Goal: Information Seeking & Learning: Learn about a topic

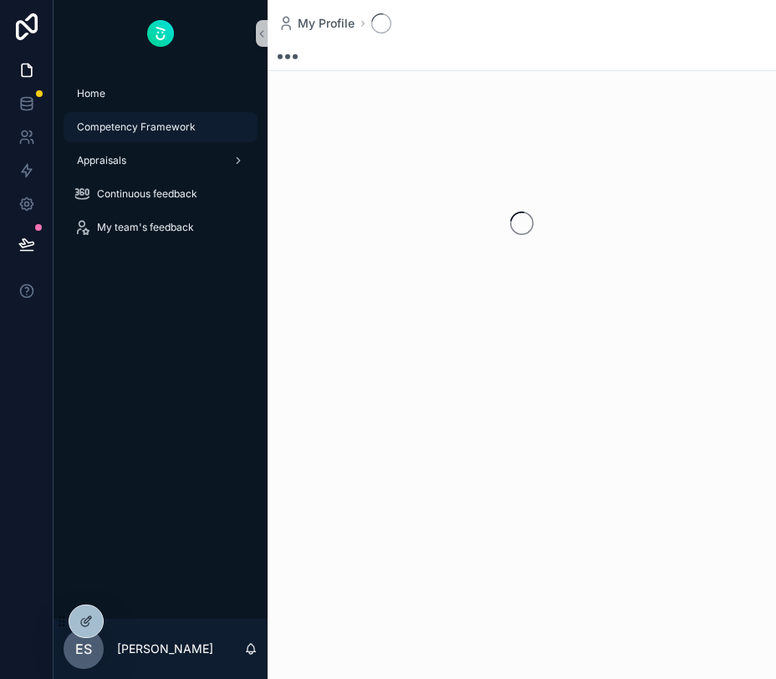
click at [156, 128] on span "Competency Framework" at bounding box center [136, 126] width 119 height 13
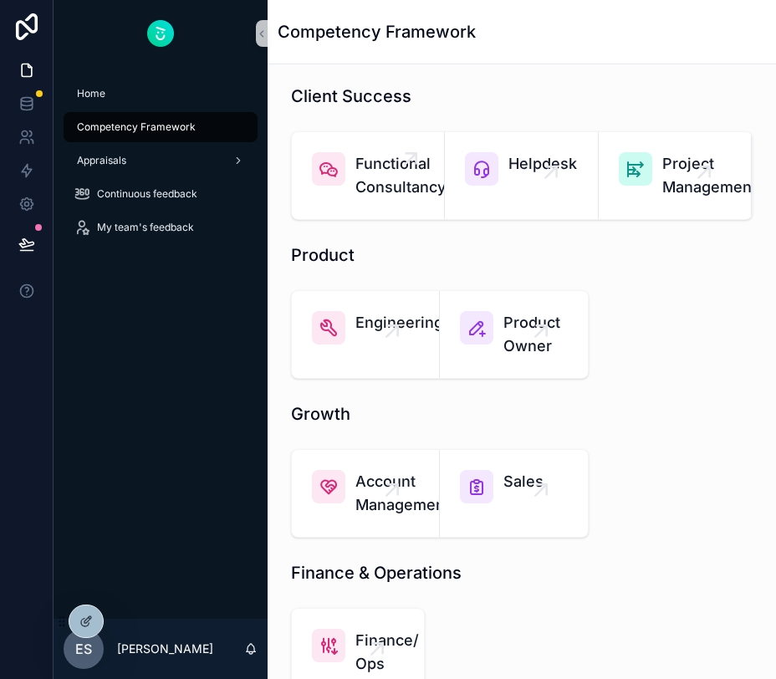
click at [395, 201] on link "Functional Consultancy" at bounding box center [368, 175] width 153 height 87
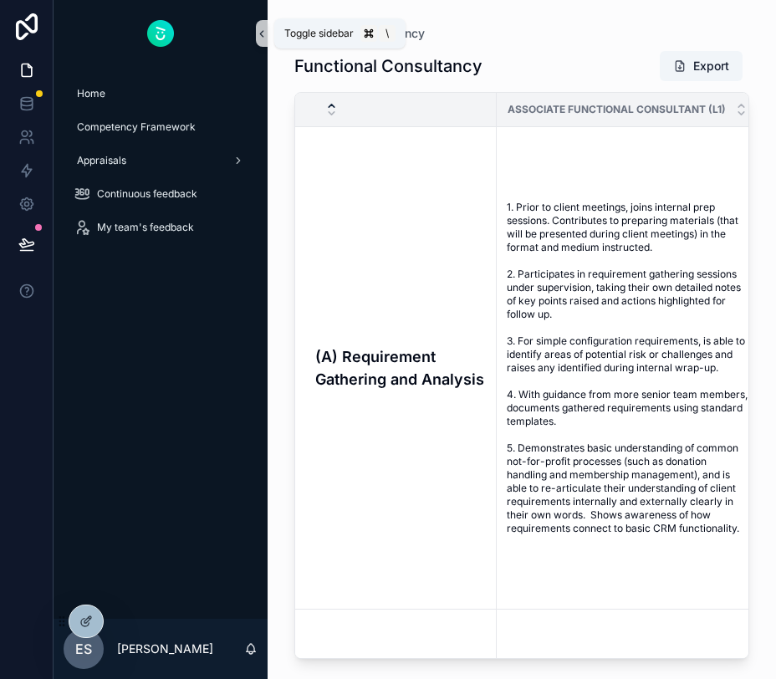
click at [260, 35] on icon "scrollable content" at bounding box center [262, 34] width 12 height 13
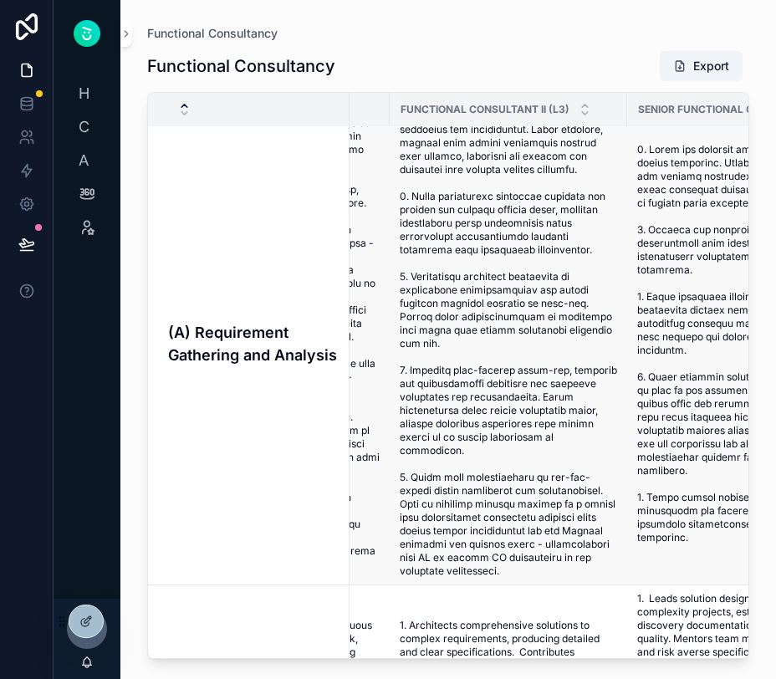
scroll to position [0, 484]
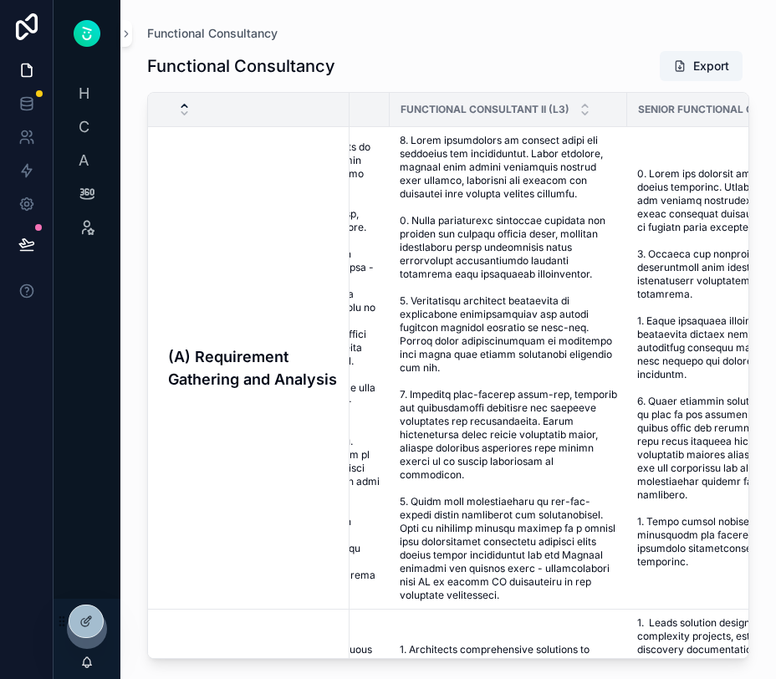
click at [570, 69] on div "Functional Consultancy Export" at bounding box center [448, 66] width 602 height 32
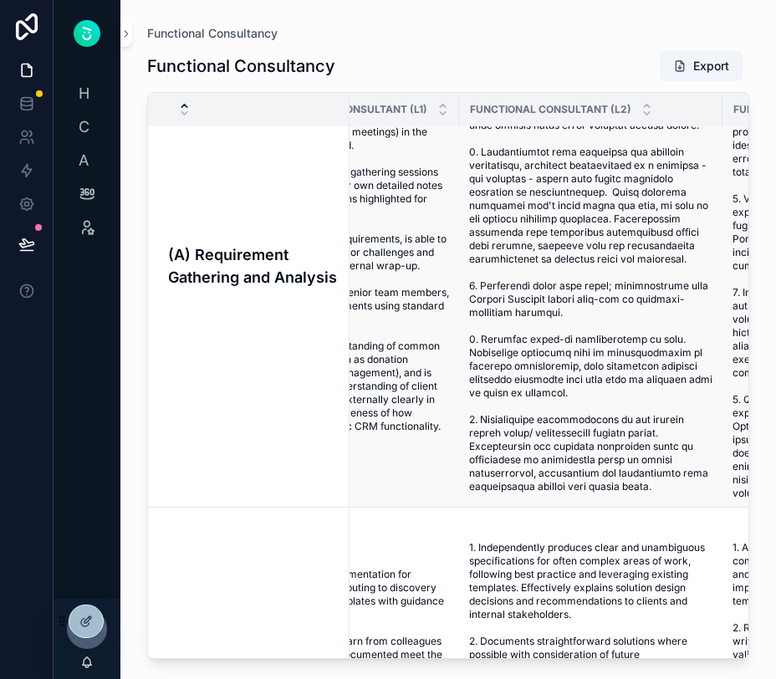
scroll to position [105, 151]
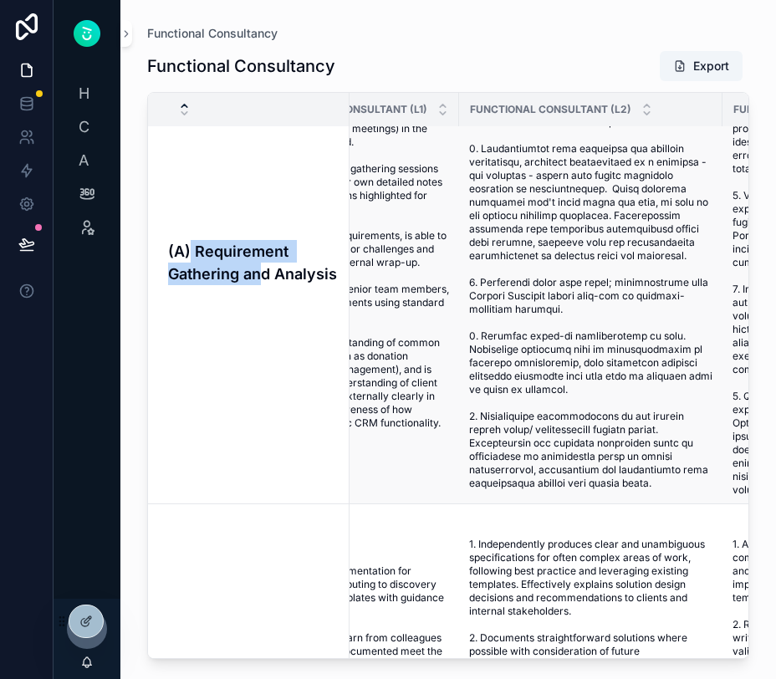
drag, startPoint x: 190, startPoint y: 241, endPoint x: 266, endPoint y: 266, distance: 80.2
click at [265, 264] on h4 "(A) Requirement Gathering and Analysis" at bounding box center [254, 262] width 172 height 45
click at [267, 274] on h4 "(A) Requirement Gathering and Analysis" at bounding box center [254, 262] width 172 height 45
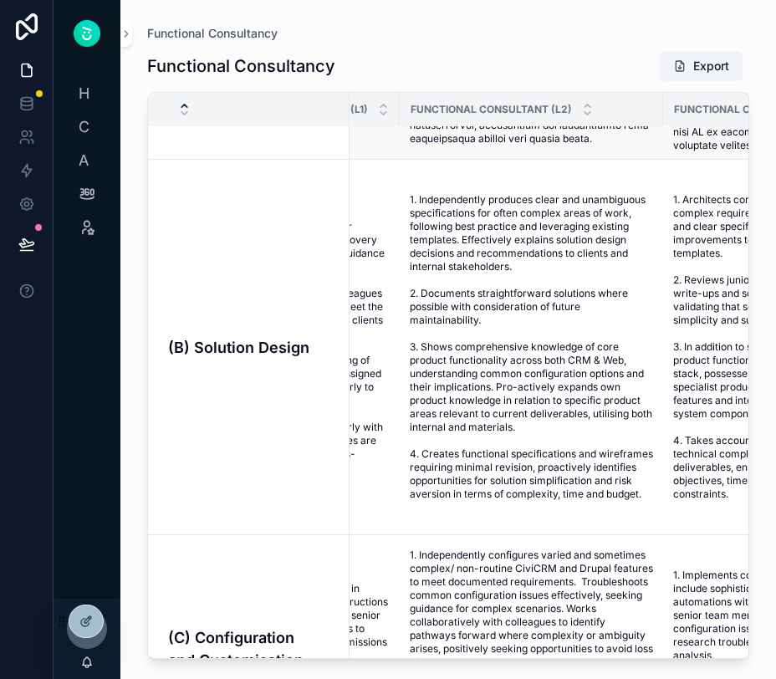
scroll to position [457, 211]
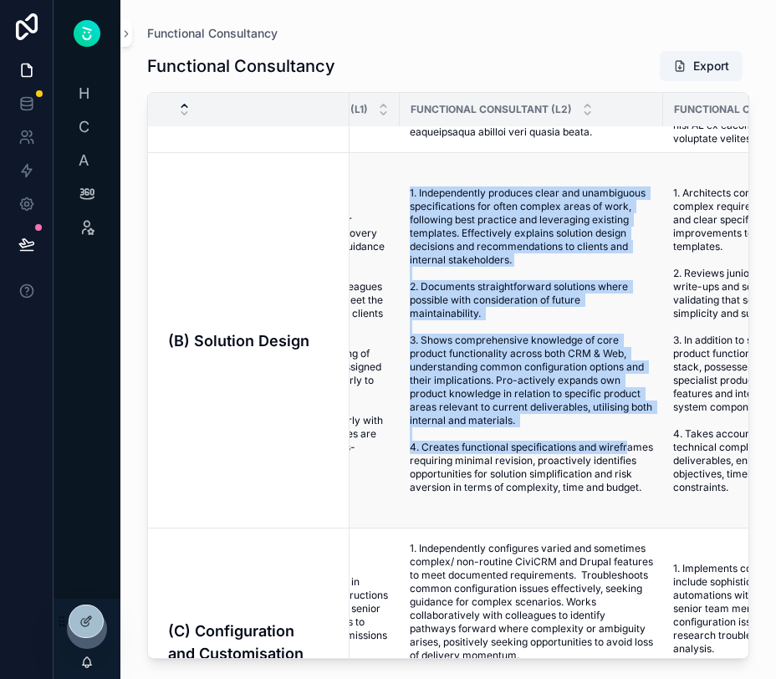
drag, startPoint x: 404, startPoint y: 180, endPoint x: 438, endPoint y: 462, distance: 283.9
click at [438, 461] on td "1. Independently produces clear and unambiguous specifications for often comple…" at bounding box center [532, 341] width 264 height 376
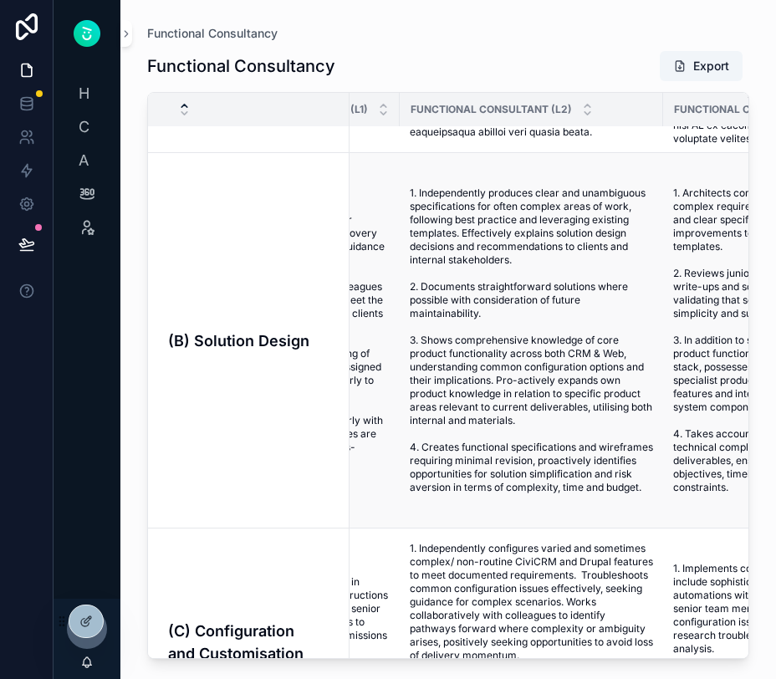
click at [442, 492] on span "1. Independently produces clear and unambiguous specifications for often comple…" at bounding box center [531, 341] width 243 height 308
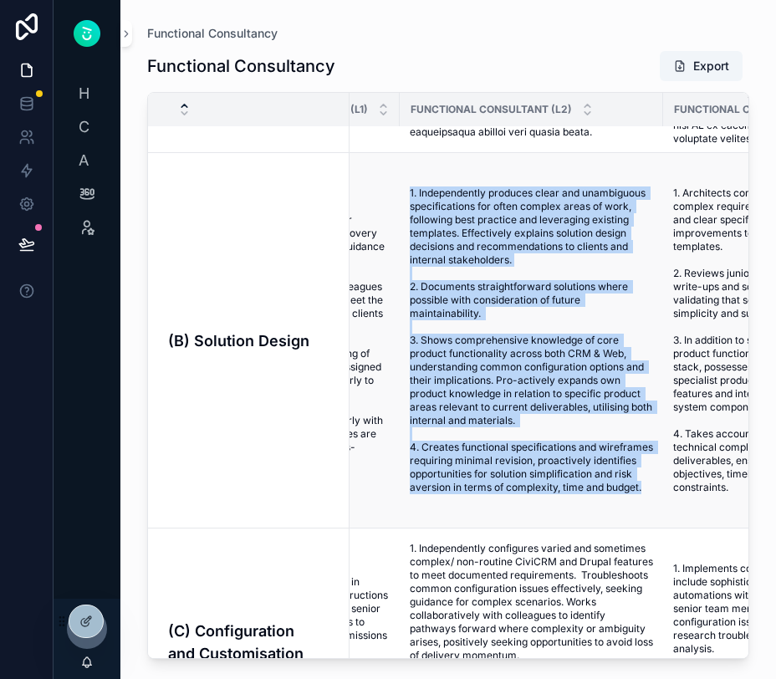
drag, startPoint x: 453, startPoint y: 500, endPoint x: 402, endPoint y: 187, distance: 318.0
click at [402, 187] on td "1. Independently produces clear and unambiguous specifications for often comple…" at bounding box center [532, 341] width 264 height 376
click at [405, 187] on td "1. Independently produces clear and unambiguous specifications for often comple…" at bounding box center [532, 341] width 264 height 376
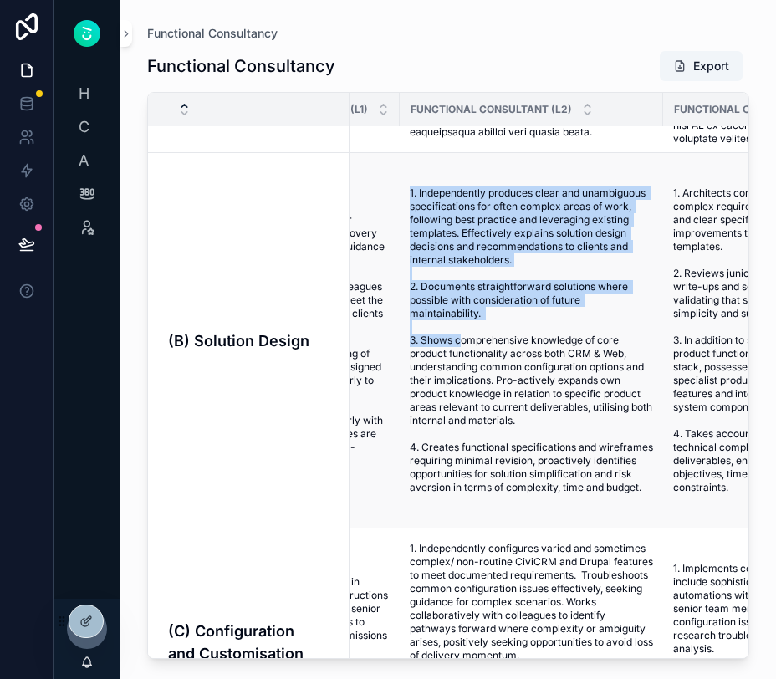
drag, startPoint x: 407, startPoint y: 186, endPoint x: 468, endPoint y: 353, distance: 178.1
click at [467, 347] on td "1. Independently produces clear and unambiguous specifications for often comple…" at bounding box center [532, 341] width 264 height 376
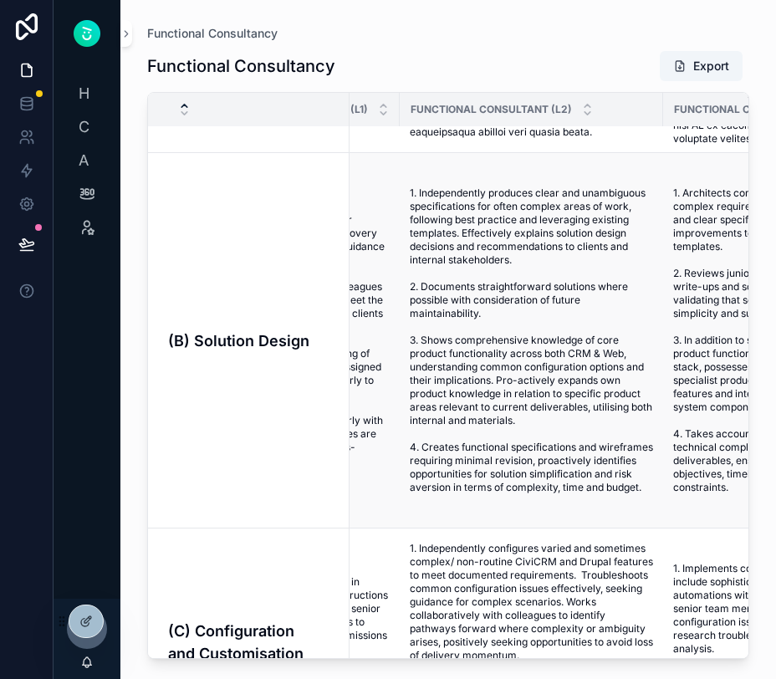
click at [528, 494] on span "1. Independently produces clear and unambiguous specifications for often comple…" at bounding box center [531, 341] width 243 height 308
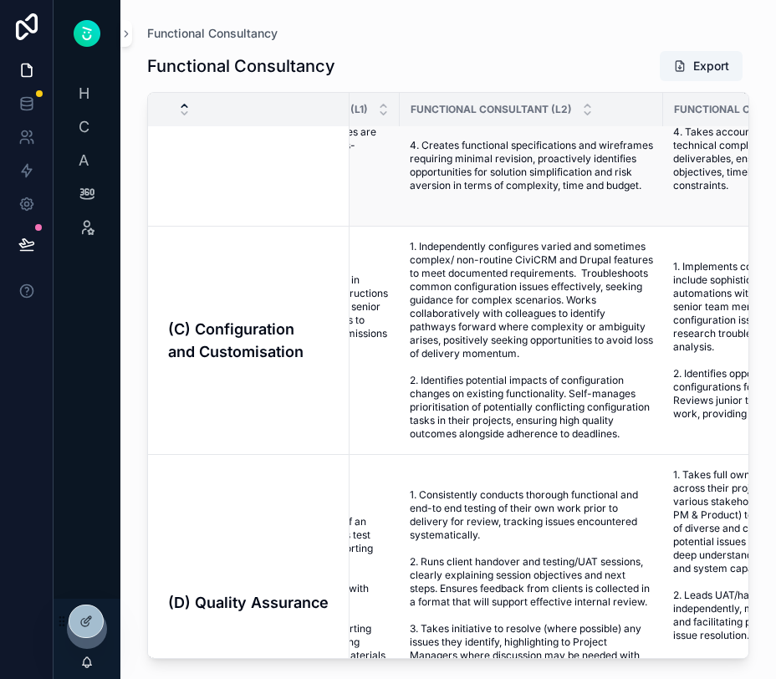
scroll to position [761, 211]
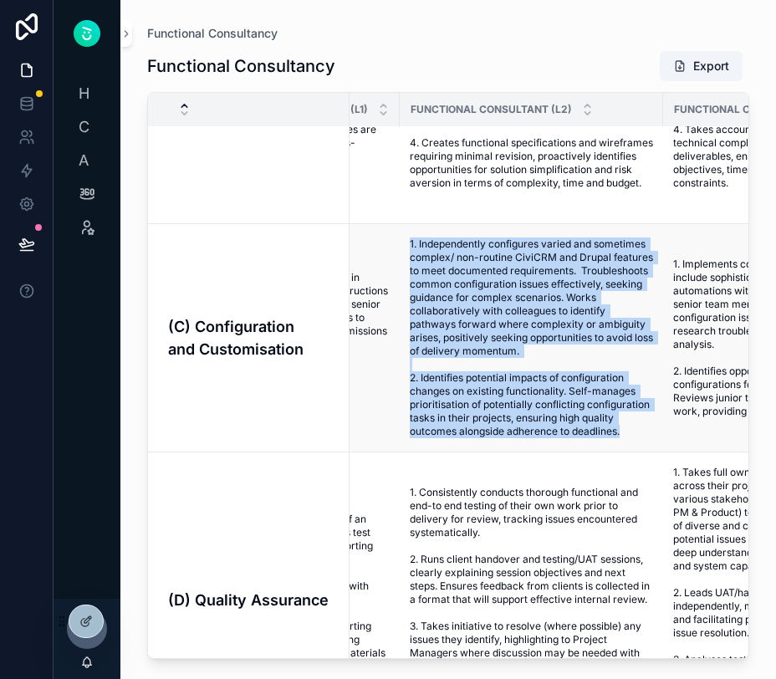
drag, startPoint x: 626, startPoint y: 434, endPoint x: 408, endPoint y: 231, distance: 297.7
click at [408, 231] on td "1. Independently configures varied and sometimes complex/ non-routine CiviCRM a…" at bounding box center [532, 338] width 264 height 228
click at [412, 248] on span "1. Independently configures varied and sometimes complex/ non-routine CiviCRM a…" at bounding box center [531, 338] width 243 height 201
drag, startPoint x: 412, startPoint y: 246, endPoint x: 623, endPoint y: 431, distance: 280.4
click at [622, 431] on span "1. Independently configures varied and sometimes complex/ non-routine CiviCRM a…" at bounding box center [531, 338] width 243 height 201
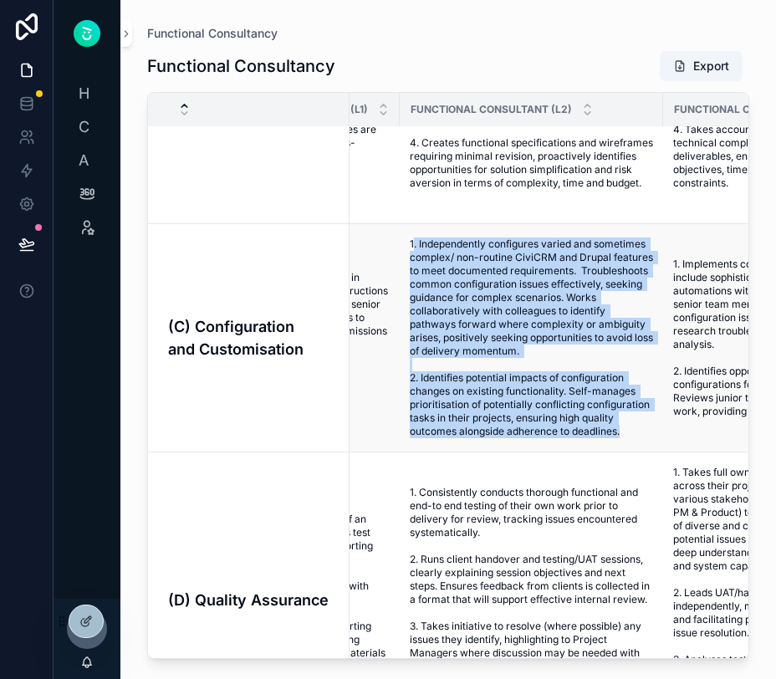
click at [629, 431] on span "1. Independently configures varied and sometimes complex/ non-routine CiviCRM a…" at bounding box center [531, 338] width 243 height 201
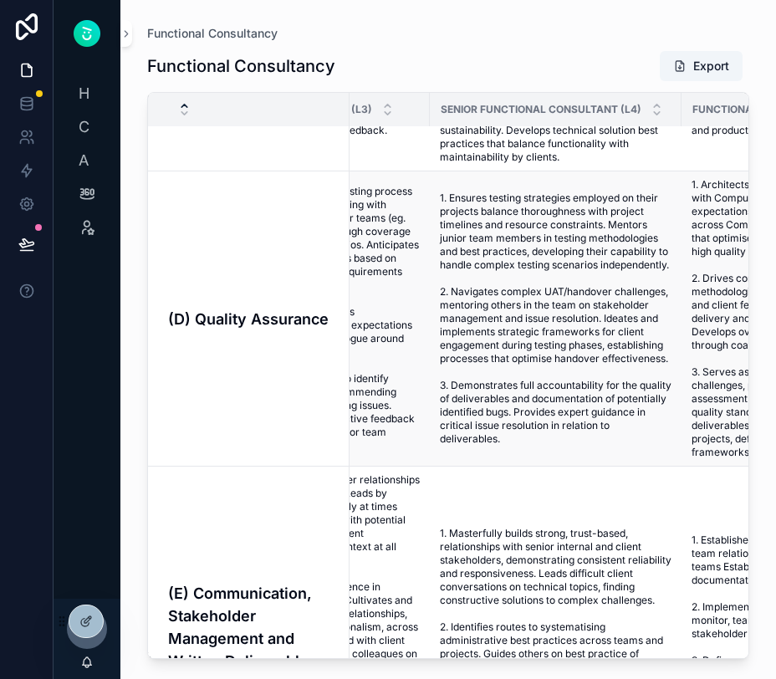
scroll to position [1043, 682]
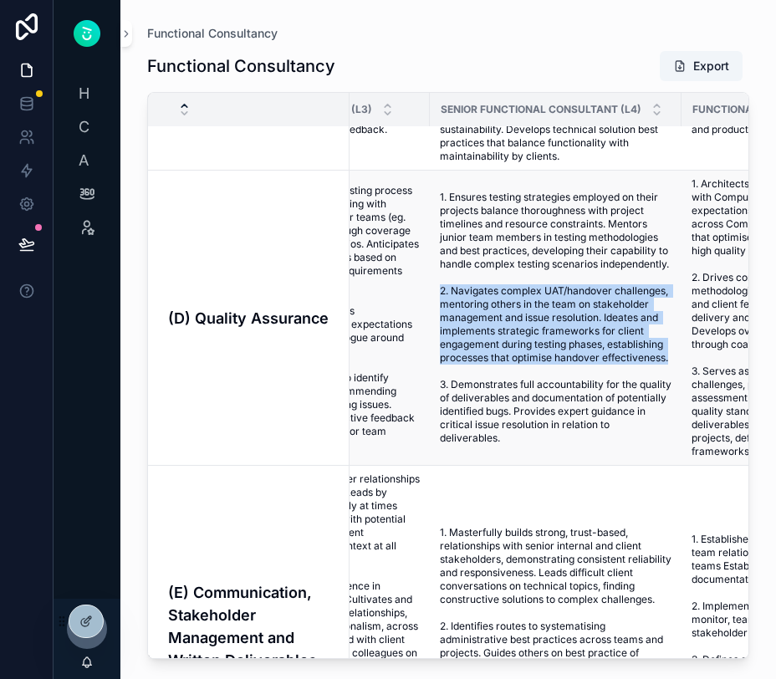
drag, startPoint x: 438, startPoint y: 299, endPoint x: 672, endPoint y: 371, distance: 244.3
click at [672, 371] on td "1. Ensures testing strategies employed on their projects balance thoroughness w…" at bounding box center [556, 318] width 252 height 295
drag, startPoint x: 672, startPoint y: 371, endPoint x: 439, endPoint y: 307, distance: 241.1
click at [439, 307] on td "1. Ensures testing strategies employed on their projects balance thoroughness w…" at bounding box center [556, 318] width 252 height 295
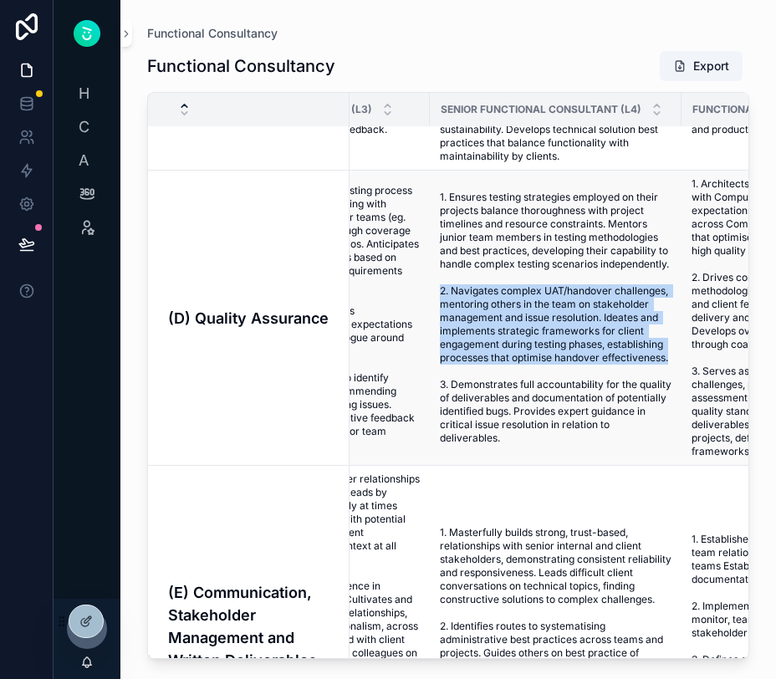
click at [440, 307] on span "1. Ensures testing strategies employed on their projects balance thoroughness w…" at bounding box center [556, 318] width 232 height 254
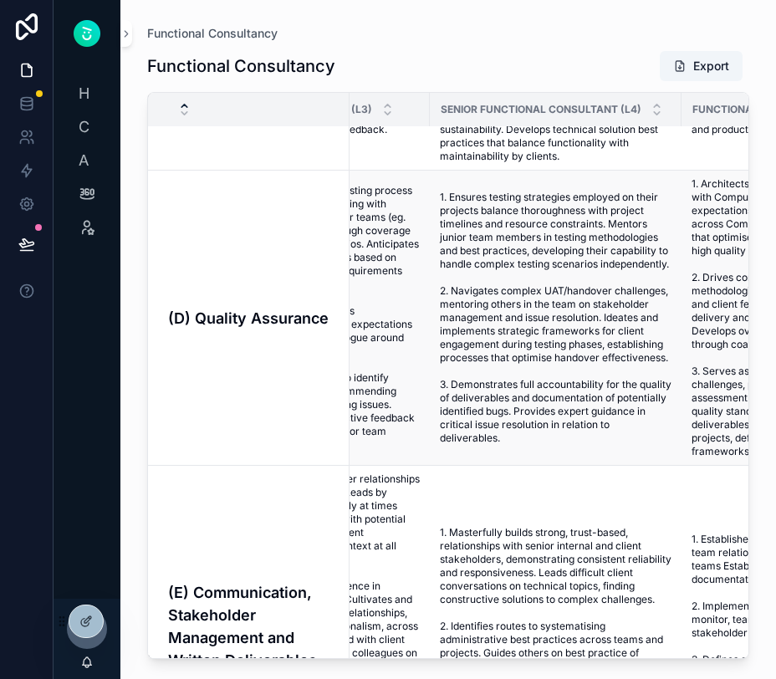
click at [579, 466] on td "1. Ensures testing strategies employed on their projects balance thoroughness w…" at bounding box center [556, 318] width 252 height 295
drag, startPoint x: 541, startPoint y: 454, endPoint x: 524, endPoint y: 391, distance: 66.0
click at [524, 391] on span "1. Ensures testing strategies employed on their projects balance thoroughness w…" at bounding box center [556, 318] width 232 height 254
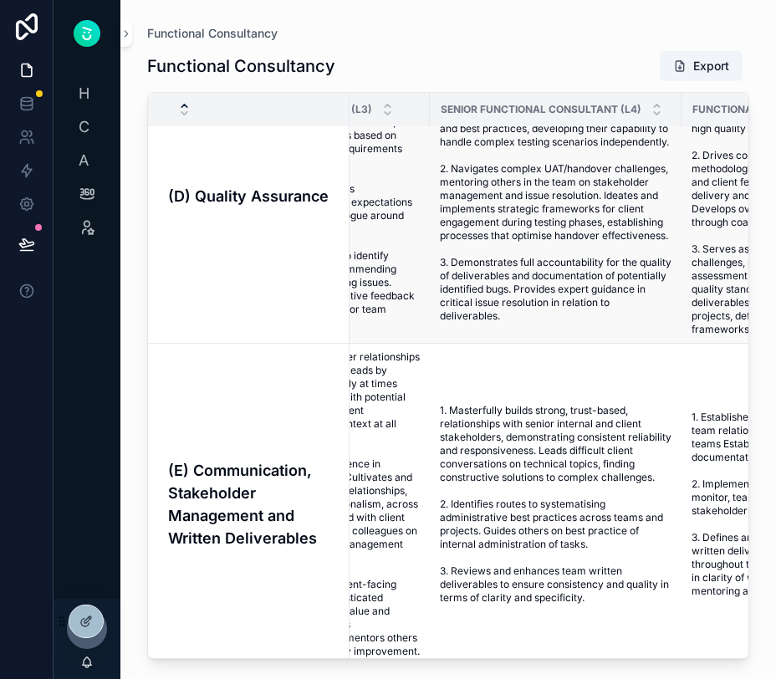
click at [524, 391] on td "1. Masterfully builds strong, trust-based, relationships with senior internal a…" at bounding box center [556, 505] width 252 height 322
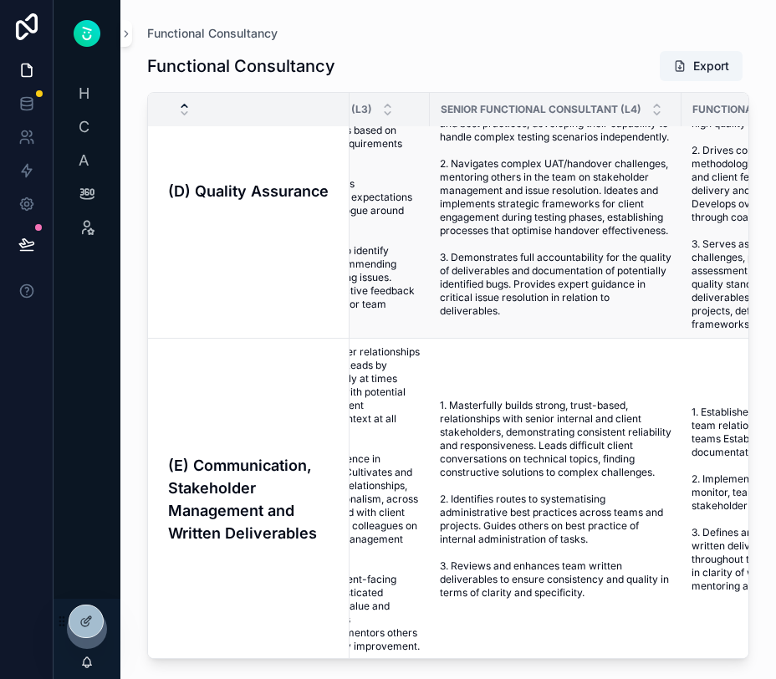
drag, startPoint x: 520, startPoint y: 327, endPoint x: 443, endPoint y: 269, distance: 96.9
click at [443, 269] on span "1. Ensures testing strategies employed on their projects balance thoroughness w…" at bounding box center [556, 191] width 232 height 254
drag, startPoint x: 443, startPoint y: 269, endPoint x: 582, endPoint y: 325, distance: 150.5
click at [582, 318] on span "1. Ensures testing strategies employed on their projects balance thoroughness w…" at bounding box center [556, 191] width 232 height 254
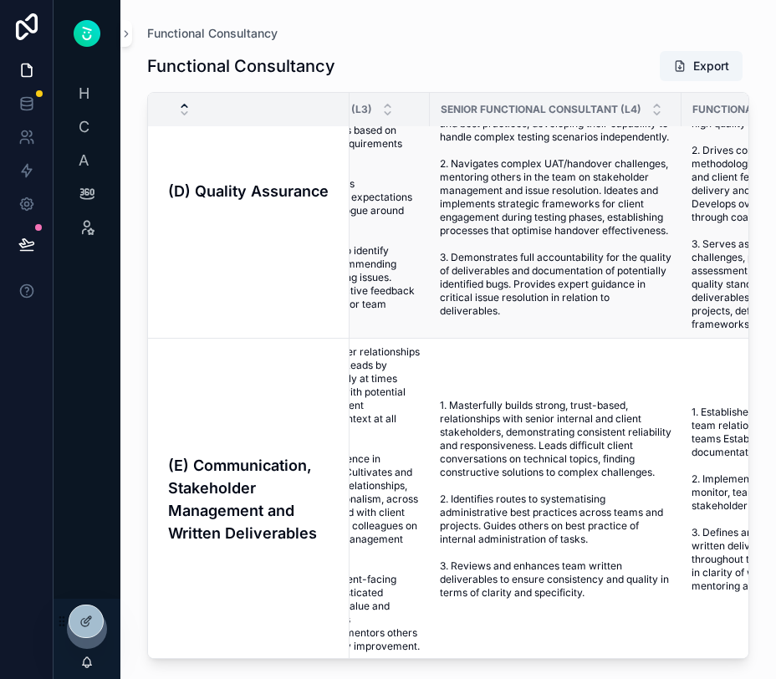
click at [582, 318] on span "1. Ensures testing strategies employed on their projects balance thoroughness w…" at bounding box center [556, 191] width 232 height 254
drag, startPoint x: 582, startPoint y: 325, endPoint x: 442, endPoint y: 268, distance: 151.9
click at [442, 268] on span "1. Ensures testing strategies employed on their projects balance thoroughness w…" at bounding box center [556, 191] width 232 height 254
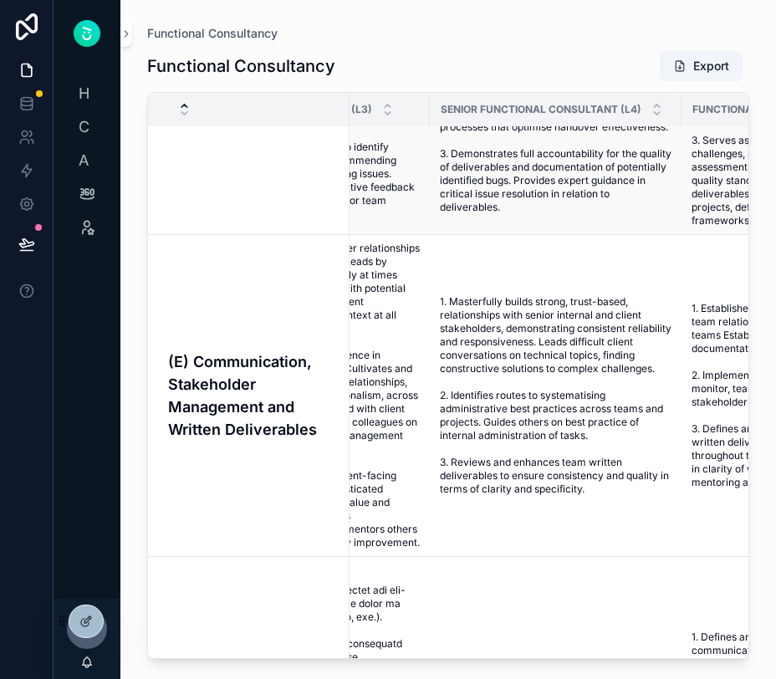
scroll to position [1267, 682]
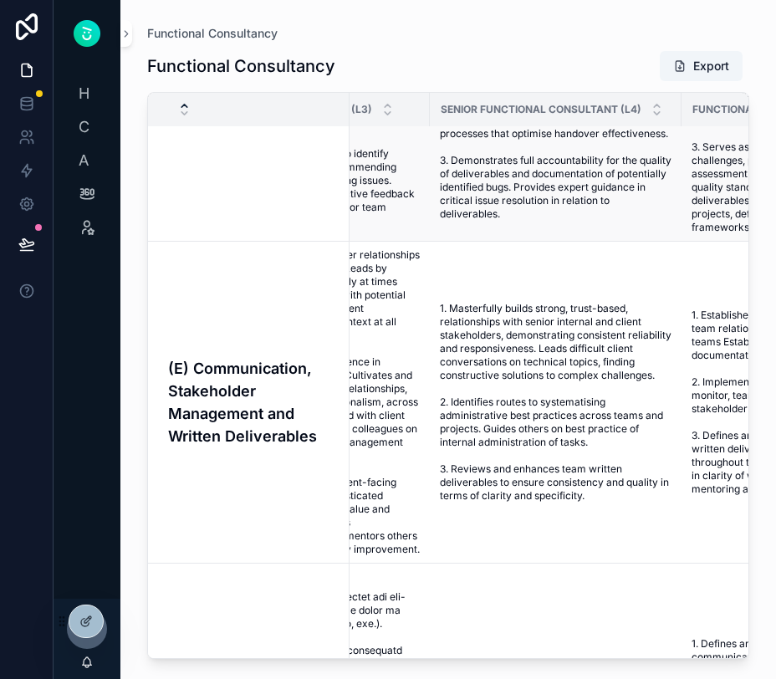
drag, startPoint x: 503, startPoint y: 226, endPoint x: 441, endPoint y: 177, distance: 78.7
click at [440, 177] on span "1. Ensures testing strategies employed on their projects balance thoroughness w…" at bounding box center [556, 94] width 232 height 254
click at [441, 177] on span "1. Ensures testing strategies employed on their projects balance thoroughness w…" at bounding box center [556, 94] width 232 height 254
drag, startPoint x: 503, startPoint y: 226, endPoint x: 438, endPoint y: 174, distance: 82.7
click at [438, 174] on td "1. Ensures testing strategies employed on their projects balance thoroughness w…" at bounding box center [556, 93] width 252 height 295
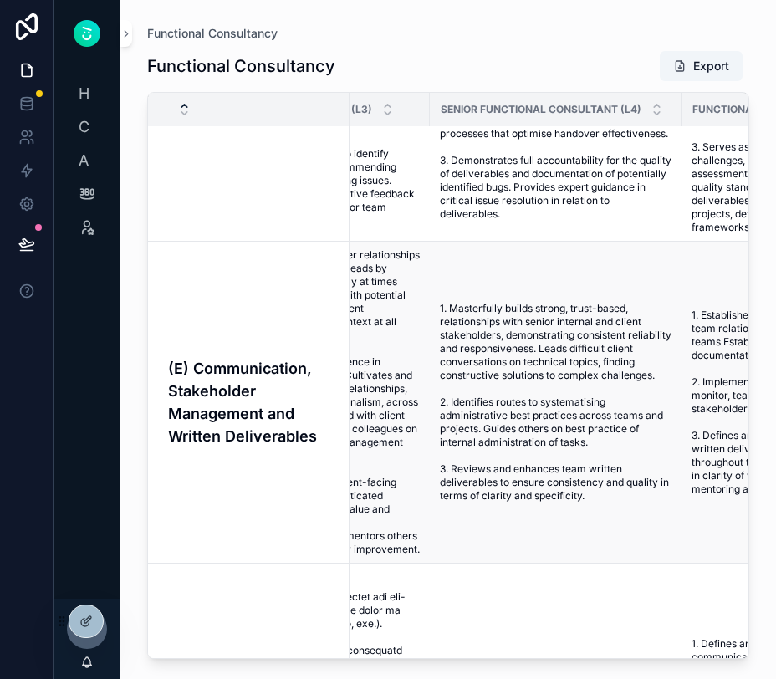
click at [482, 311] on td "1. Masterfully builds strong, trust-based, relationships with senior internal a…" at bounding box center [556, 403] width 252 height 322
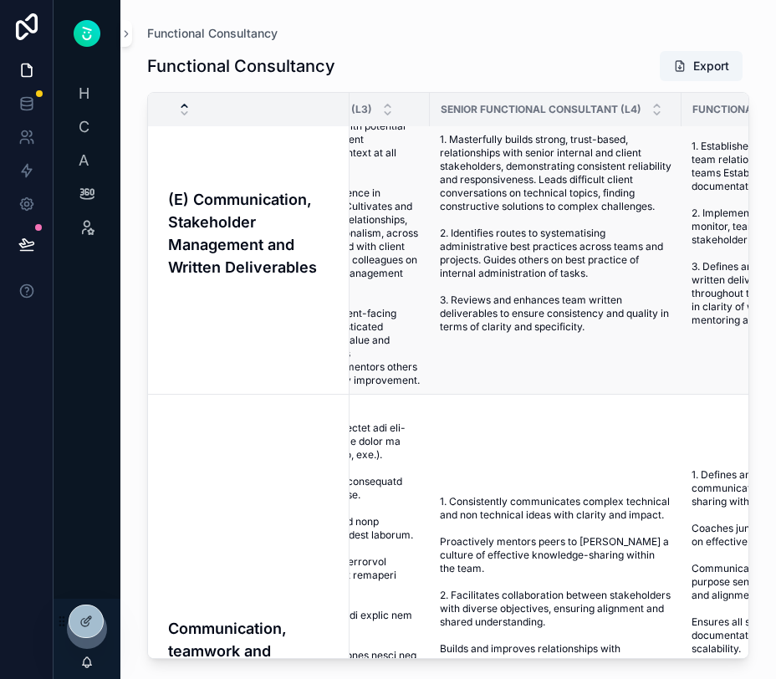
scroll to position [1440, 682]
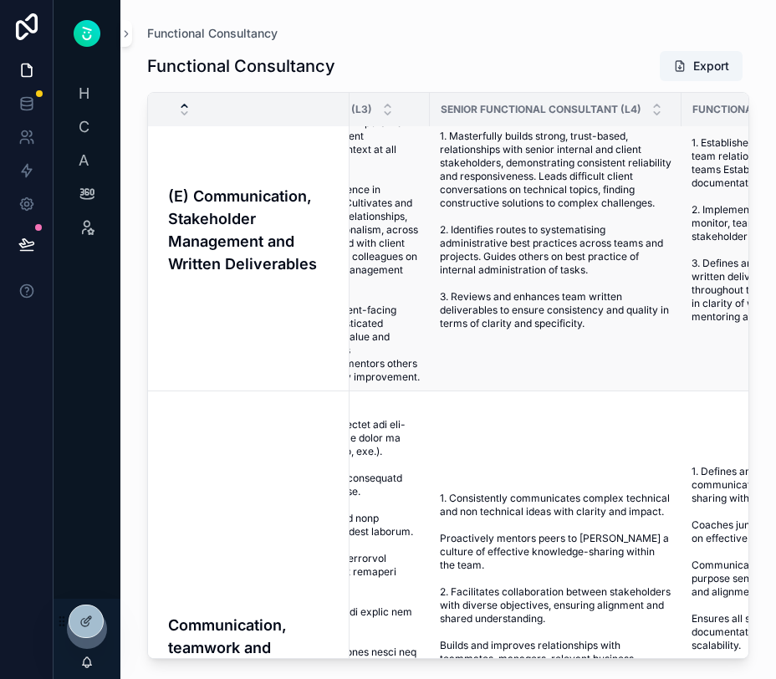
drag, startPoint x: 622, startPoint y: 344, endPoint x: 443, endPoint y: 155, distance: 260.4
click at [443, 155] on span "1. Masterfully builds strong, trust-based, relationships with senior internal a…" at bounding box center [556, 230] width 232 height 201
drag, startPoint x: 443, startPoint y: 155, endPoint x: 617, endPoint y: 343, distance: 256.4
click at [617, 330] on span "1. Masterfully builds strong, trust-based, relationships with senior internal a…" at bounding box center [556, 230] width 232 height 201
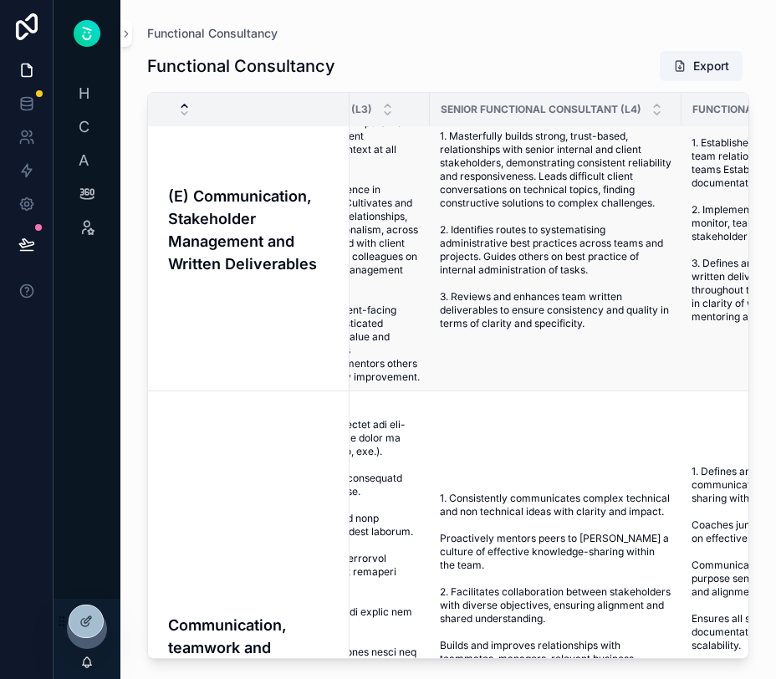
click at [617, 330] on span "1. Masterfully builds strong, trust-based, relationships with senior internal a…" at bounding box center [556, 230] width 232 height 201
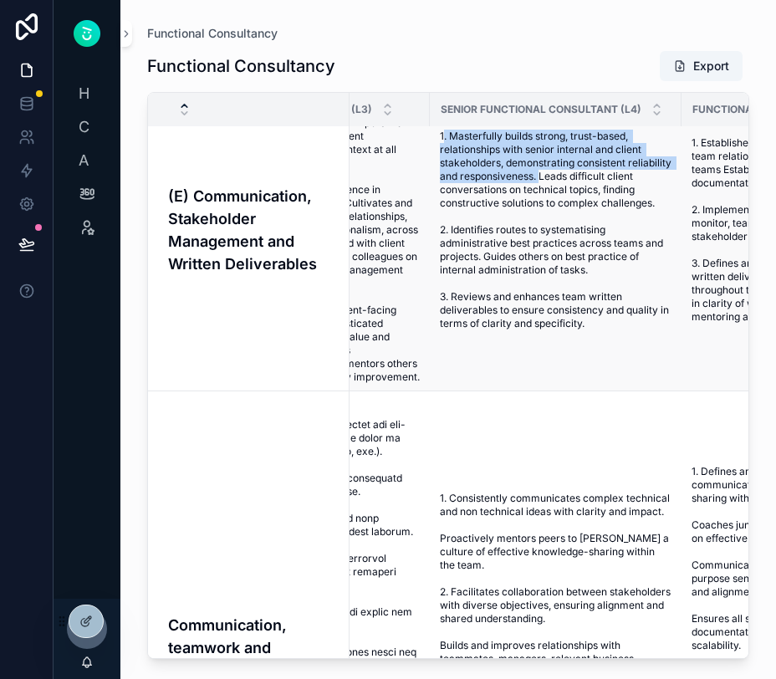
drag, startPoint x: 443, startPoint y: 158, endPoint x: 586, endPoint y: 200, distance: 149.1
click at [586, 200] on span "1. Masterfully builds strong, trust-based, relationships with senior internal a…" at bounding box center [556, 230] width 232 height 201
drag, startPoint x: 586, startPoint y: 200, endPoint x: 443, endPoint y: 168, distance: 147.4
click at [443, 168] on span "1. Masterfully builds strong, trust-based, relationships with senior internal a…" at bounding box center [556, 230] width 232 height 201
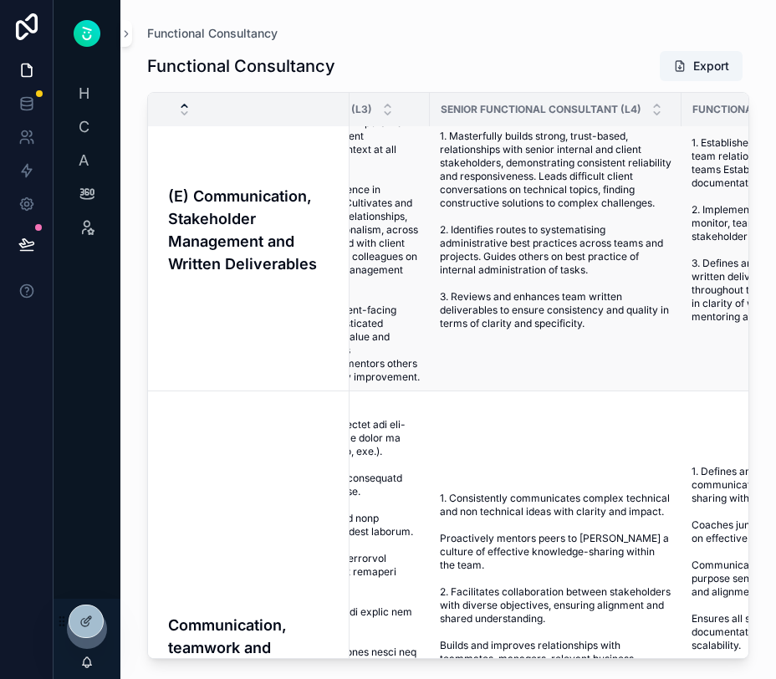
click at [438, 153] on td "1. Masterfully builds strong, trust-based, relationships with senior internal a…" at bounding box center [556, 230] width 252 height 322
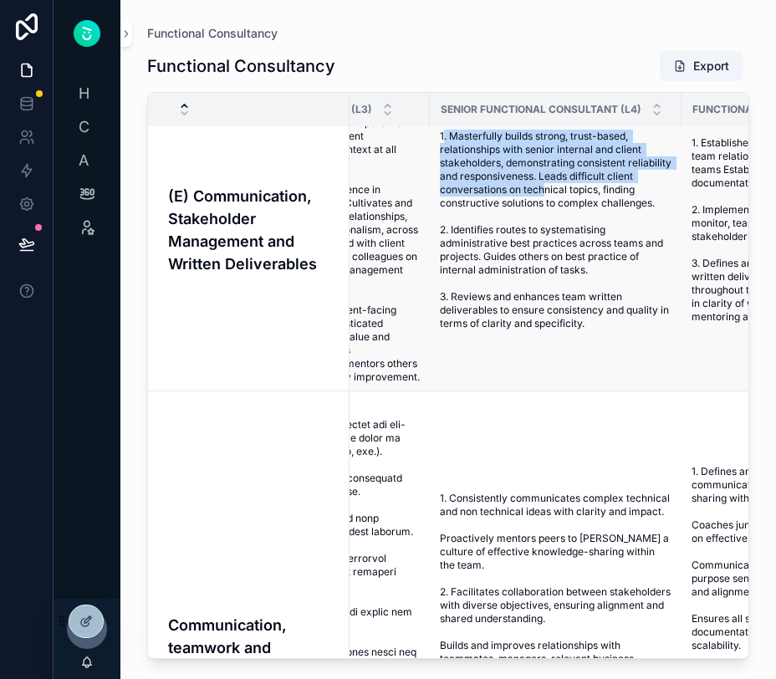
drag, startPoint x: 442, startPoint y: 153, endPoint x: 575, endPoint y: 208, distance: 144.0
click at [575, 208] on span "1. Masterfully builds strong, trust-based, relationships with senior internal a…" at bounding box center [556, 230] width 232 height 201
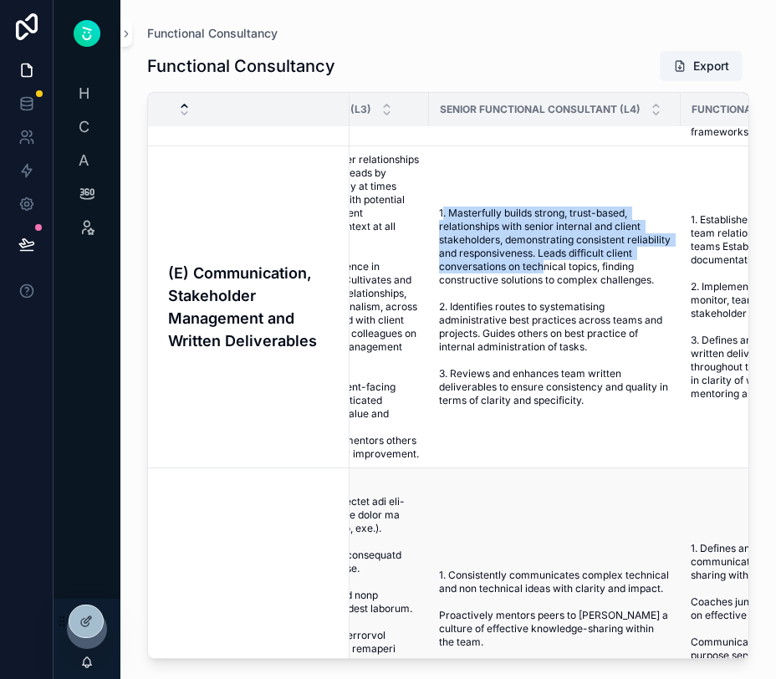
scroll to position [1360, 683]
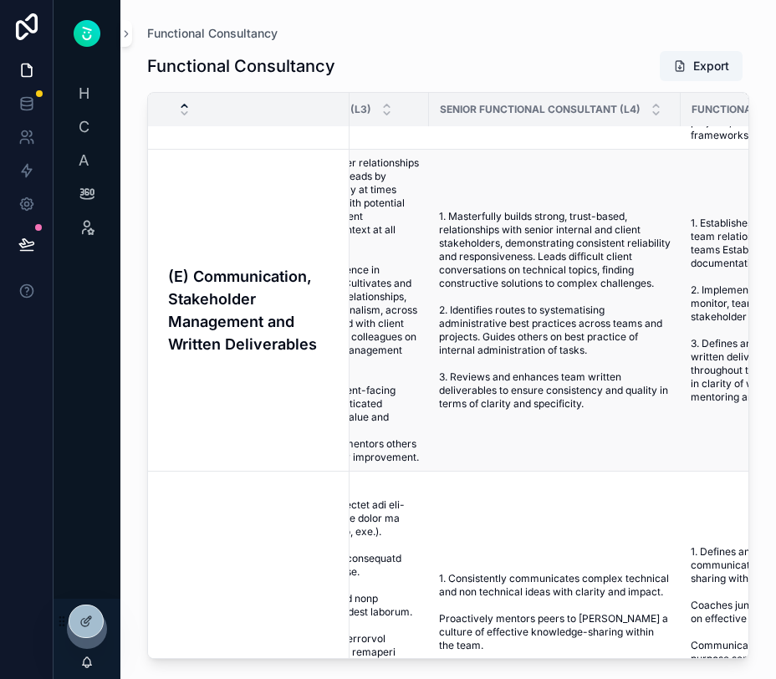
click at [599, 282] on span "1. Masterfully builds strong, trust-based, relationships with senior internal a…" at bounding box center [555, 310] width 232 height 201
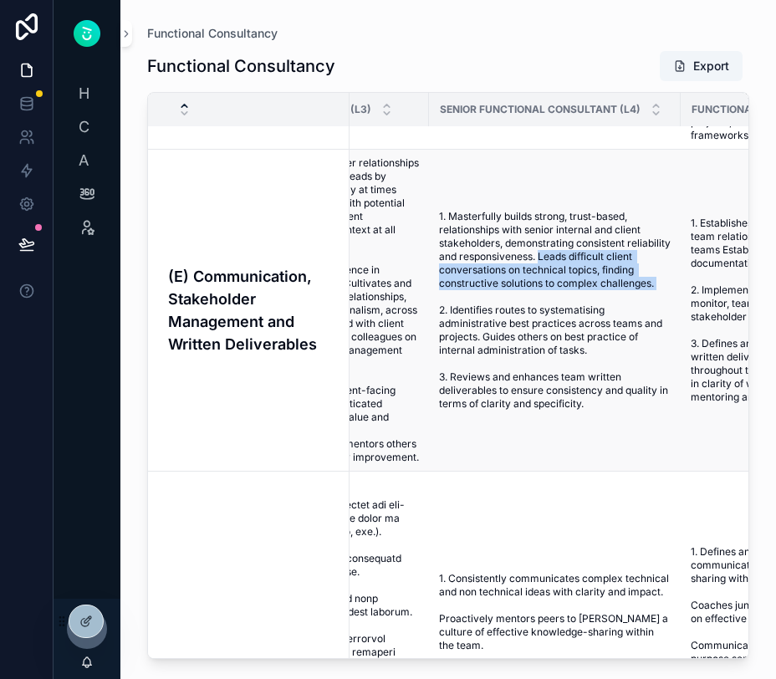
drag, startPoint x: 658, startPoint y: 300, endPoint x: 585, endPoint y: 277, distance: 76.5
click at [585, 277] on span "1. Masterfully builds strong, trust-based, relationships with senior internal a…" at bounding box center [555, 310] width 232 height 201
drag, startPoint x: 582, startPoint y: 278, endPoint x: 658, endPoint y: 298, distance: 78.7
click at [658, 298] on span "1. Masterfully builds strong, trust-based, relationships with senior internal a…" at bounding box center [555, 310] width 232 height 201
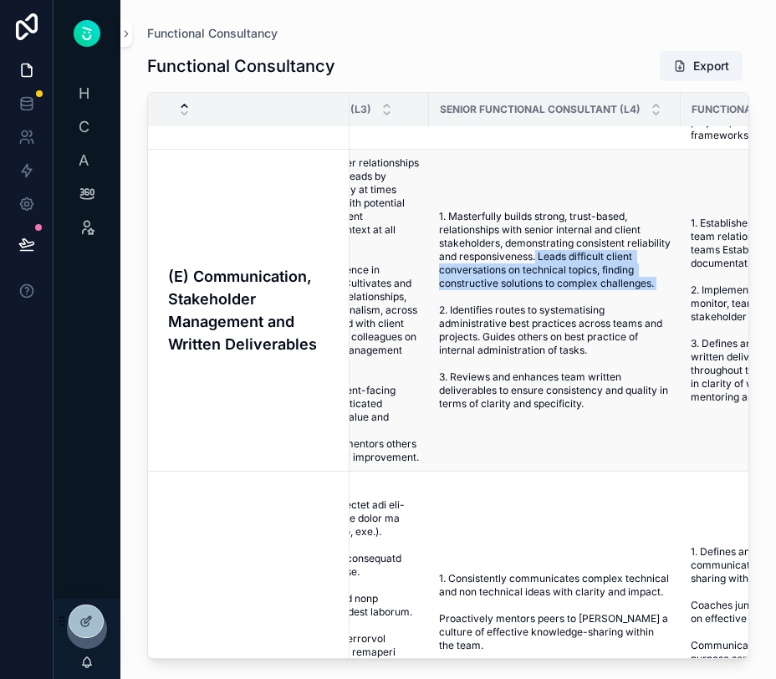
click at [658, 298] on span "1. Masterfully builds strong, trust-based, relationships with senior internal a…" at bounding box center [555, 310] width 232 height 201
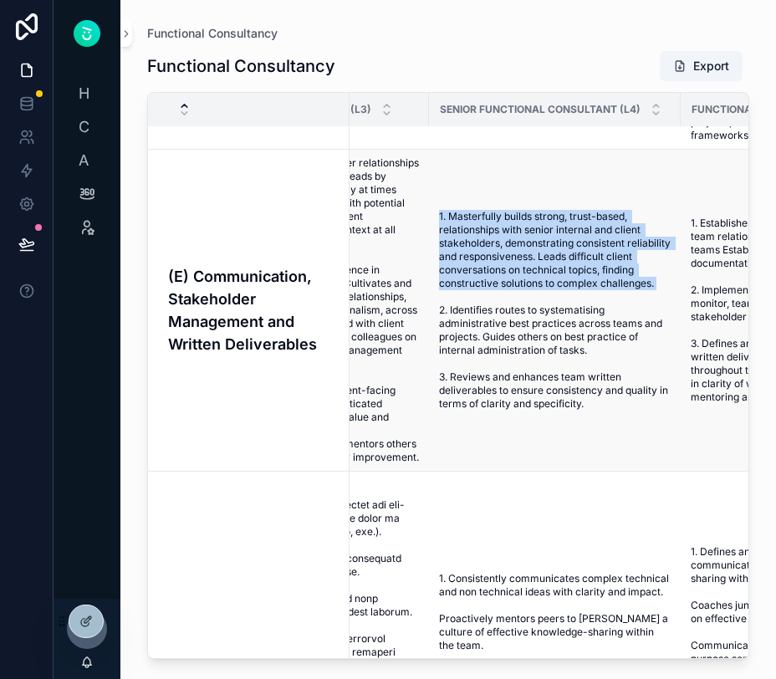
drag, startPoint x: 657, startPoint y: 300, endPoint x: 432, endPoint y: 225, distance: 237.3
click at [433, 227] on td "1. Masterfully builds strong, trust-based, relationships with senior internal a…" at bounding box center [555, 311] width 252 height 322
click at [432, 225] on td "1. Masterfully builds strong, trust-based, relationships with senior internal a…" at bounding box center [555, 311] width 252 height 322
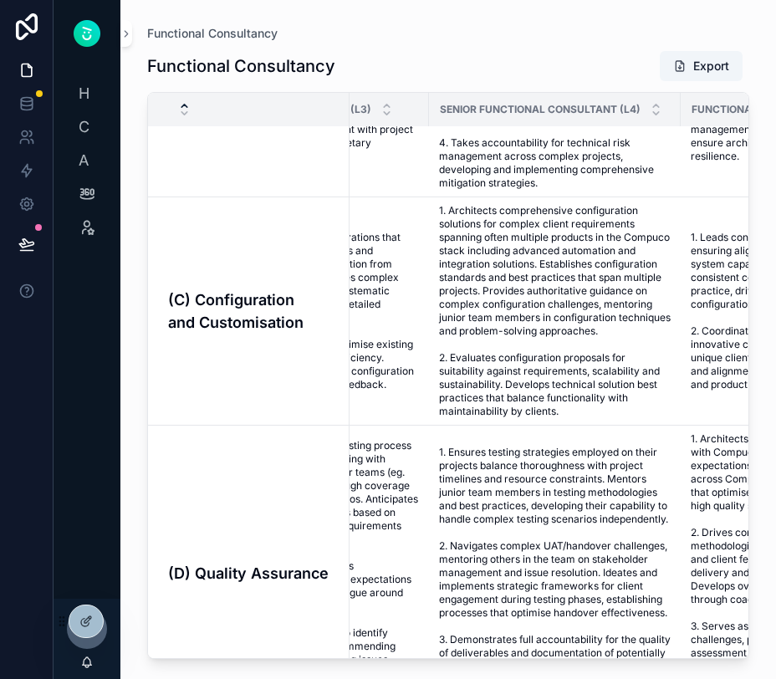
scroll to position [761, 683]
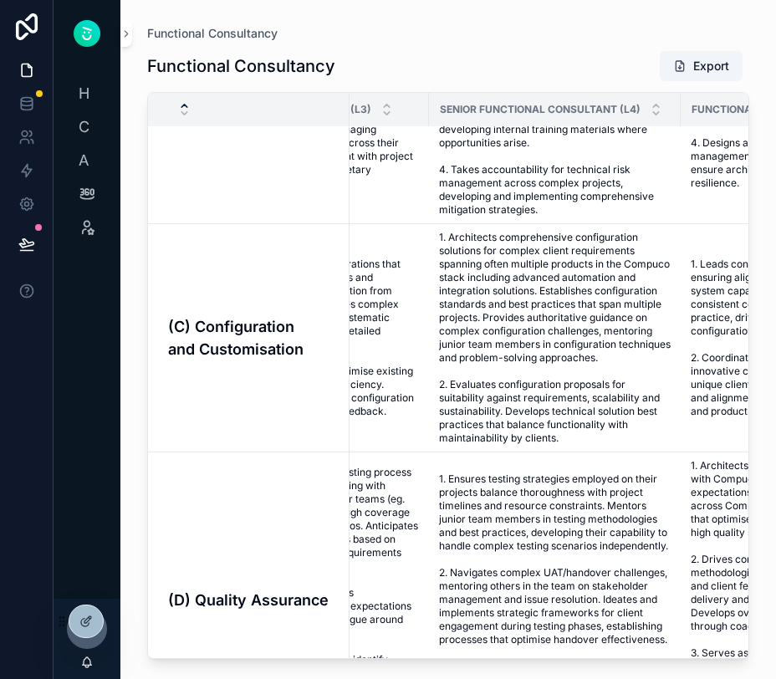
drag, startPoint x: 596, startPoint y: 428, endPoint x: 374, endPoint y: 32, distance: 454.3
click at [584, 408] on span "1. Architects comprehensive configuration solutions for complex client requirem…" at bounding box center [555, 338] width 232 height 214
click at [534, 233] on span "1. Architects comprehensive configuration solutions for complex client requirem…" at bounding box center [555, 338] width 232 height 214
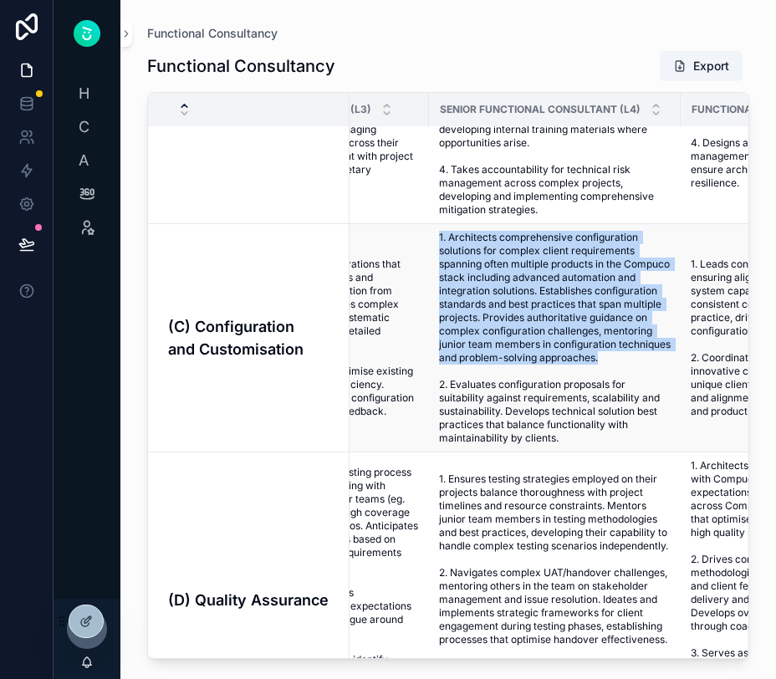
drag, startPoint x: 438, startPoint y: 237, endPoint x: 653, endPoint y: 360, distance: 247.7
click at [653, 360] on span "1. Architects comprehensive configuration solutions for complex client requirem…" at bounding box center [555, 338] width 232 height 214
drag, startPoint x: 653, startPoint y: 360, endPoint x: 444, endPoint y: 233, distance: 244.8
click at [443, 233] on span "1. Architects comprehensive configuration solutions for complex client requirem…" at bounding box center [555, 338] width 232 height 214
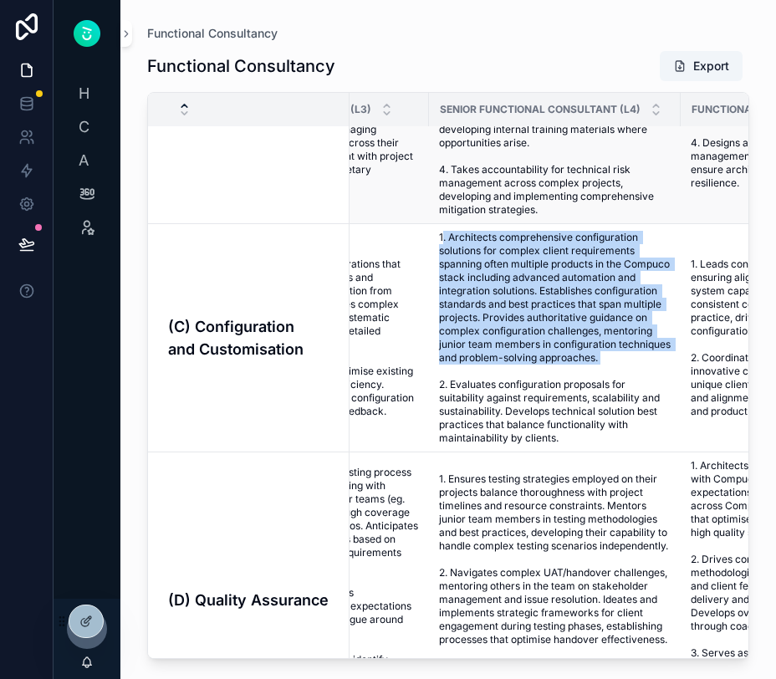
drag, startPoint x: 540, startPoint y: 210, endPoint x: 439, endPoint y: 171, distance: 107.8
click at [439, 171] on span "1. Leads solution design for multiple high-complexity projects, establishing st…" at bounding box center [555, 35] width 232 height 361
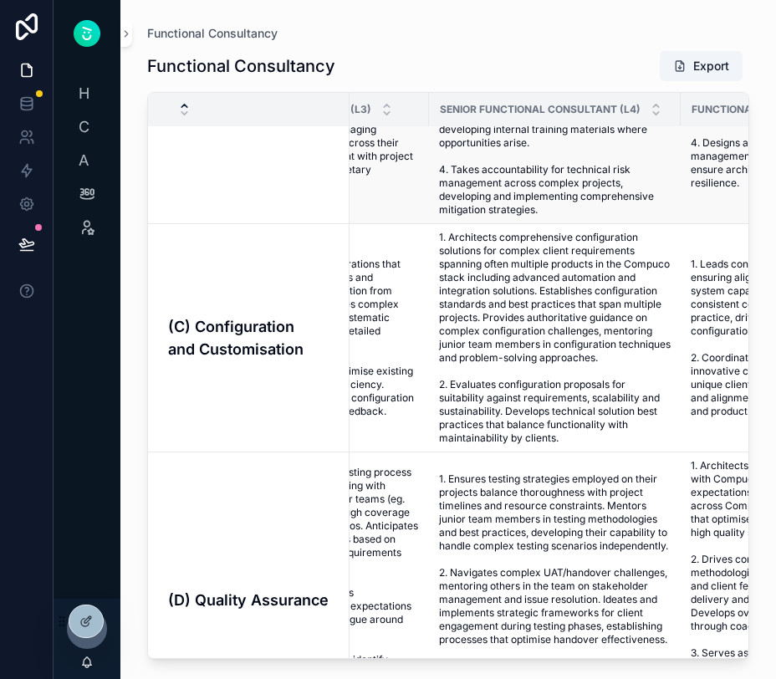
click at [452, 175] on span "1. Leads solution design for multiple high-complexity projects, establishing st…" at bounding box center [555, 35] width 232 height 361
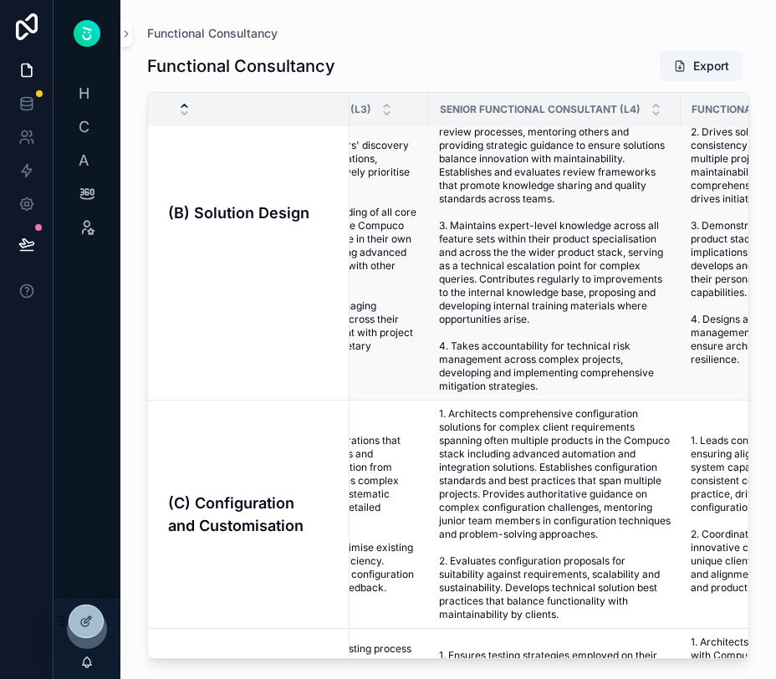
scroll to position [531, 683]
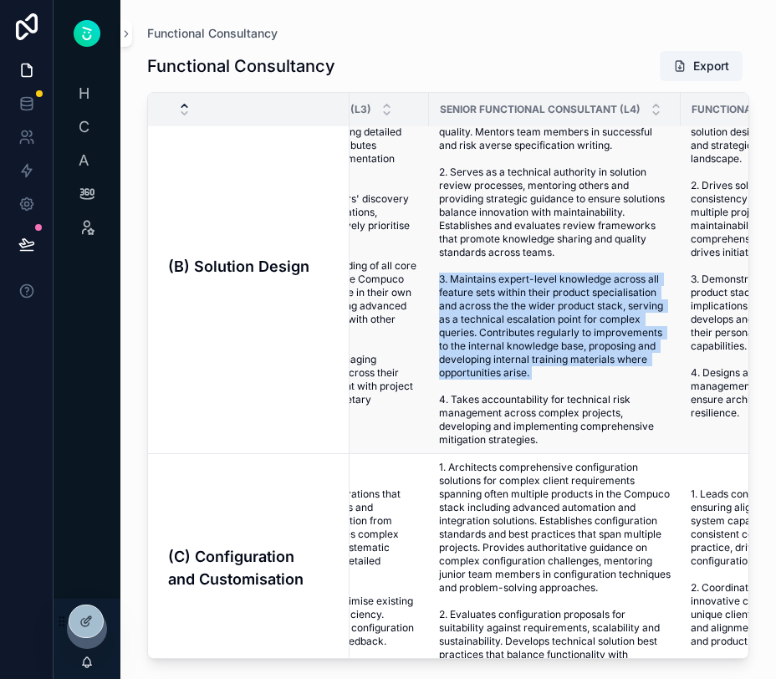
drag, startPoint x: 545, startPoint y: 369, endPoint x: 433, endPoint y: 282, distance: 142.6
click at [433, 282] on td "1. Leads solution design for multiple high-complexity projects, establishing st…" at bounding box center [555, 267] width 252 height 376
drag, startPoint x: 556, startPoint y: 382, endPoint x: 439, endPoint y: 278, distance: 157.0
click at [439, 278] on span "1. Leads solution design for multiple high-complexity projects, establishing st…" at bounding box center [555, 265] width 232 height 361
